Goal: Task Accomplishment & Management: Manage account settings

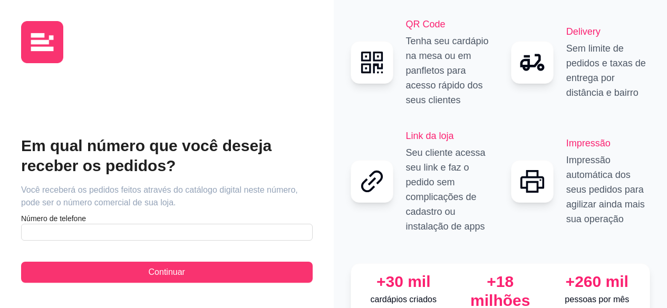
drag, startPoint x: 0, startPoint y: 0, endPoint x: 142, endPoint y: 141, distance: 200.2
click at [142, 141] on h2 "Em qual número que você deseja receber os pedidos?" at bounding box center [167, 156] width 292 height 40
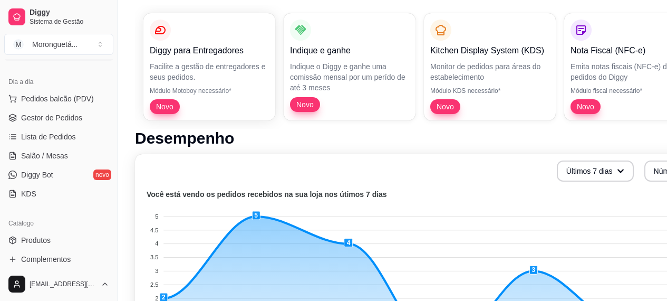
scroll to position [158, 0]
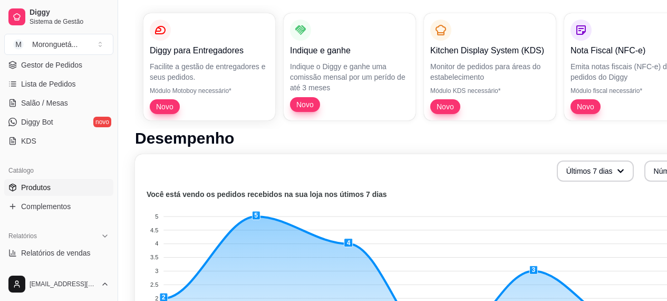
click at [54, 190] on link "Produtos" at bounding box center [58, 187] width 109 height 17
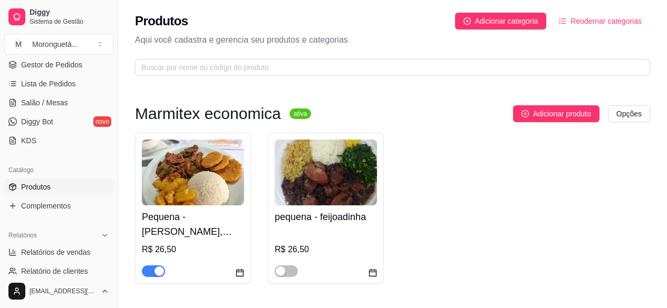
click at [176, 181] on img at bounding box center [193, 173] width 102 height 66
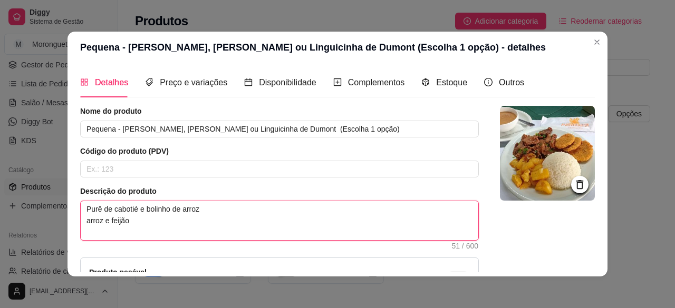
click at [147, 206] on textarea "Purê de cabotié e bolinho de arroz arroz e feijão" at bounding box center [280, 220] width 398 height 39
paste textarea "batata frita e legumes"
type textarea "batata frita e legumesarroz e feijão"
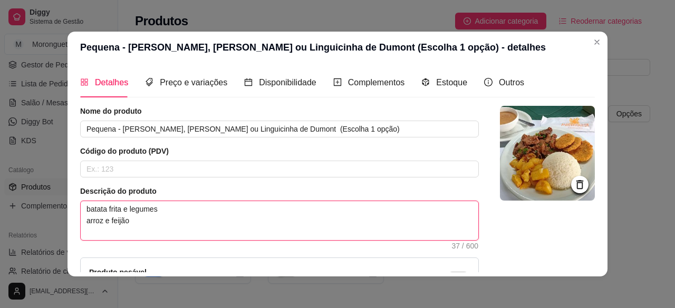
type textarea "batata frita e legumes ]arroz e feijão"
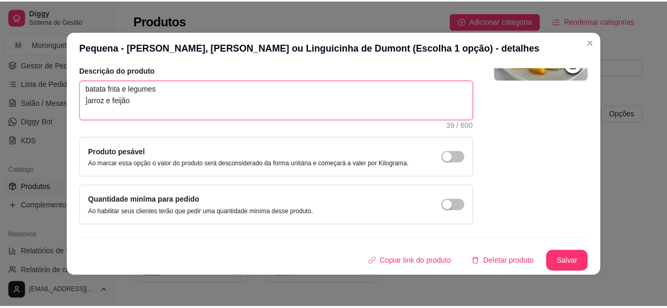
scroll to position [2, 0]
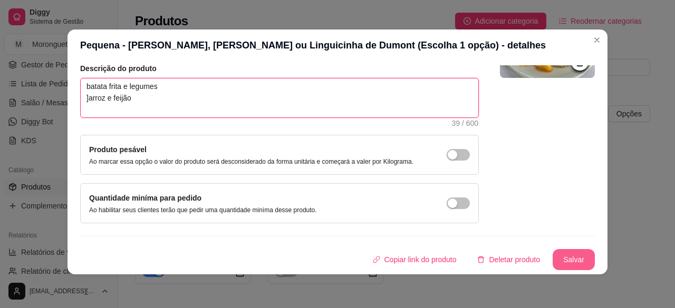
type textarea "batata frita e legumes ]arroz e feijão"
click at [553, 264] on button "Salvar" at bounding box center [574, 259] width 42 height 21
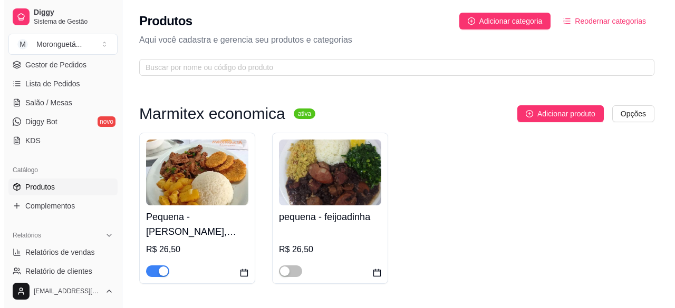
scroll to position [316, 0]
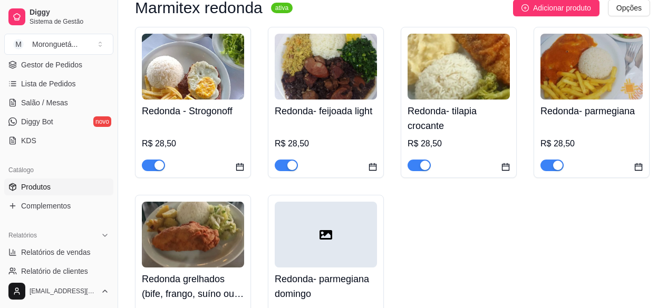
click at [209, 221] on img at bounding box center [193, 235] width 102 height 66
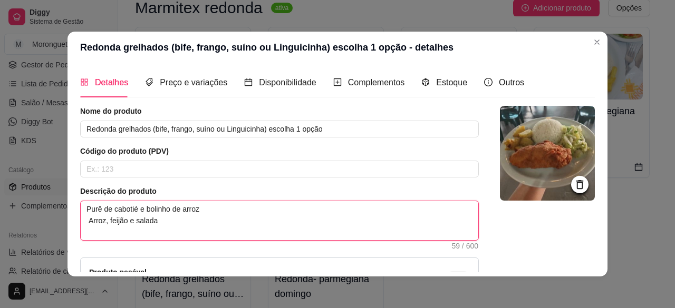
click at [161, 216] on textarea "Purê de cabotié e bolinho de arroz Arroz, feijão e salada" at bounding box center [280, 220] width 398 height 39
click at [172, 208] on textarea "Purê de cabotié e bolinho de arroz Arroz, feijão e salada" at bounding box center [280, 220] width 398 height 39
paste textarea "batata frita e legumes"
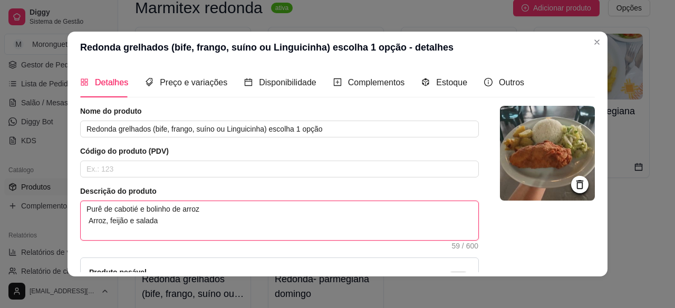
type textarea "batata frita e legumes Arroz, feijão e salada"
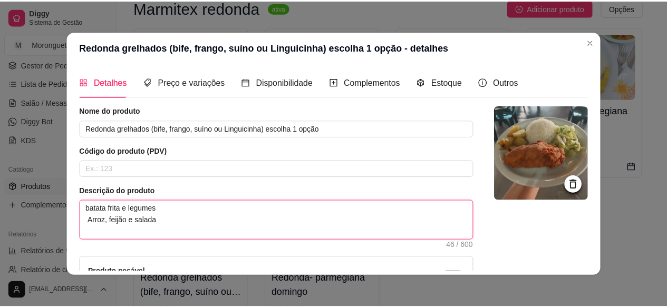
scroll to position [121, 0]
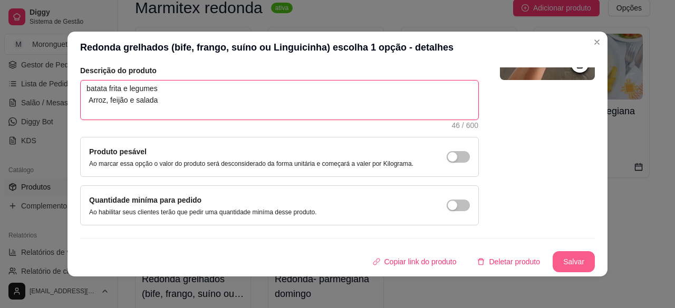
type textarea "batata frita e legumes Arroz, feijão e salada"
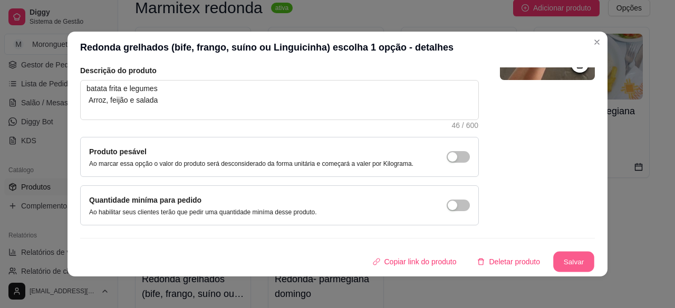
click at [555, 271] on button "Salvar" at bounding box center [573, 262] width 41 height 21
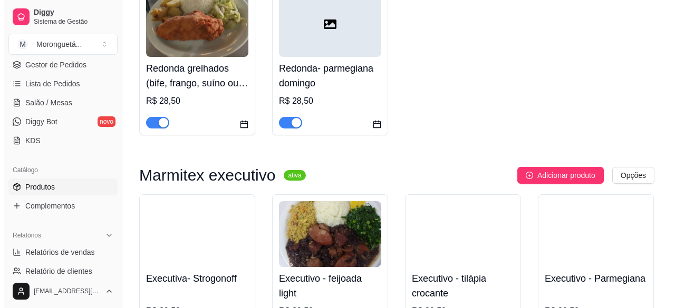
scroll to position [738, 0]
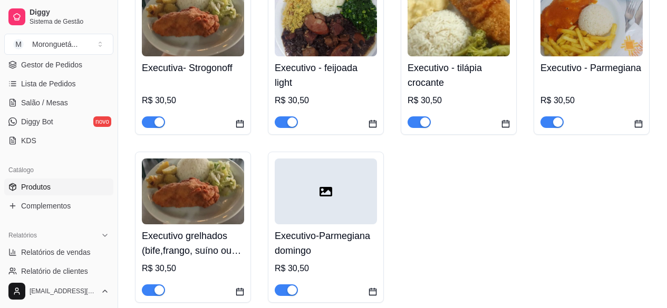
click at [222, 207] on img at bounding box center [193, 192] width 102 height 66
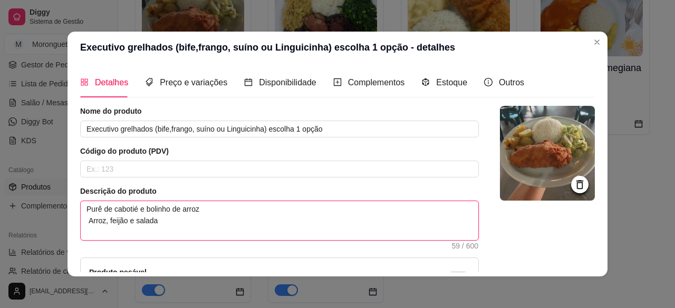
click at [207, 211] on textarea "Purê de cabotié e bolinho de arroz Arroz, feijão e salada" at bounding box center [280, 220] width 398 height 39
paste textarea "batata frita e legumes"
type textarea "batata frita e legumes Arroz, feijão e salada"
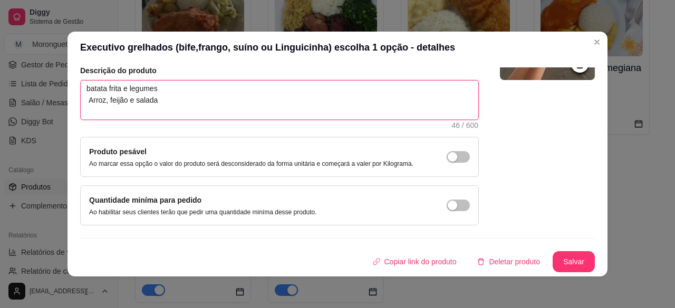
scroll to position [2, 0]
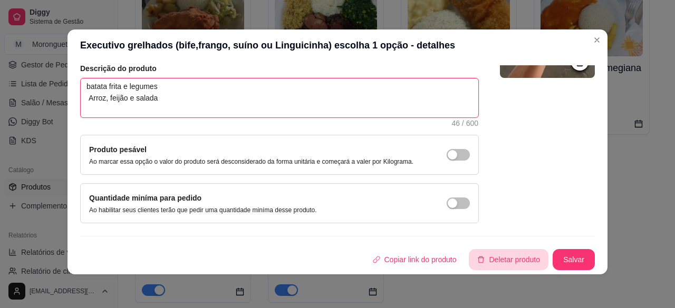
type textarea "batata frita e legumes Arroz, feijão e salada"
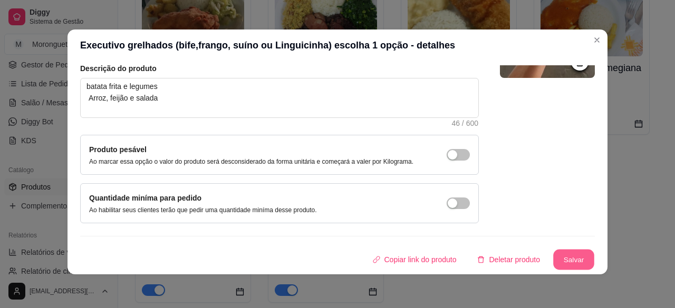
click at [553, 259] on button "Salvar" at bounding box center [573, 260] width 41 height 21
